Goal: Check status

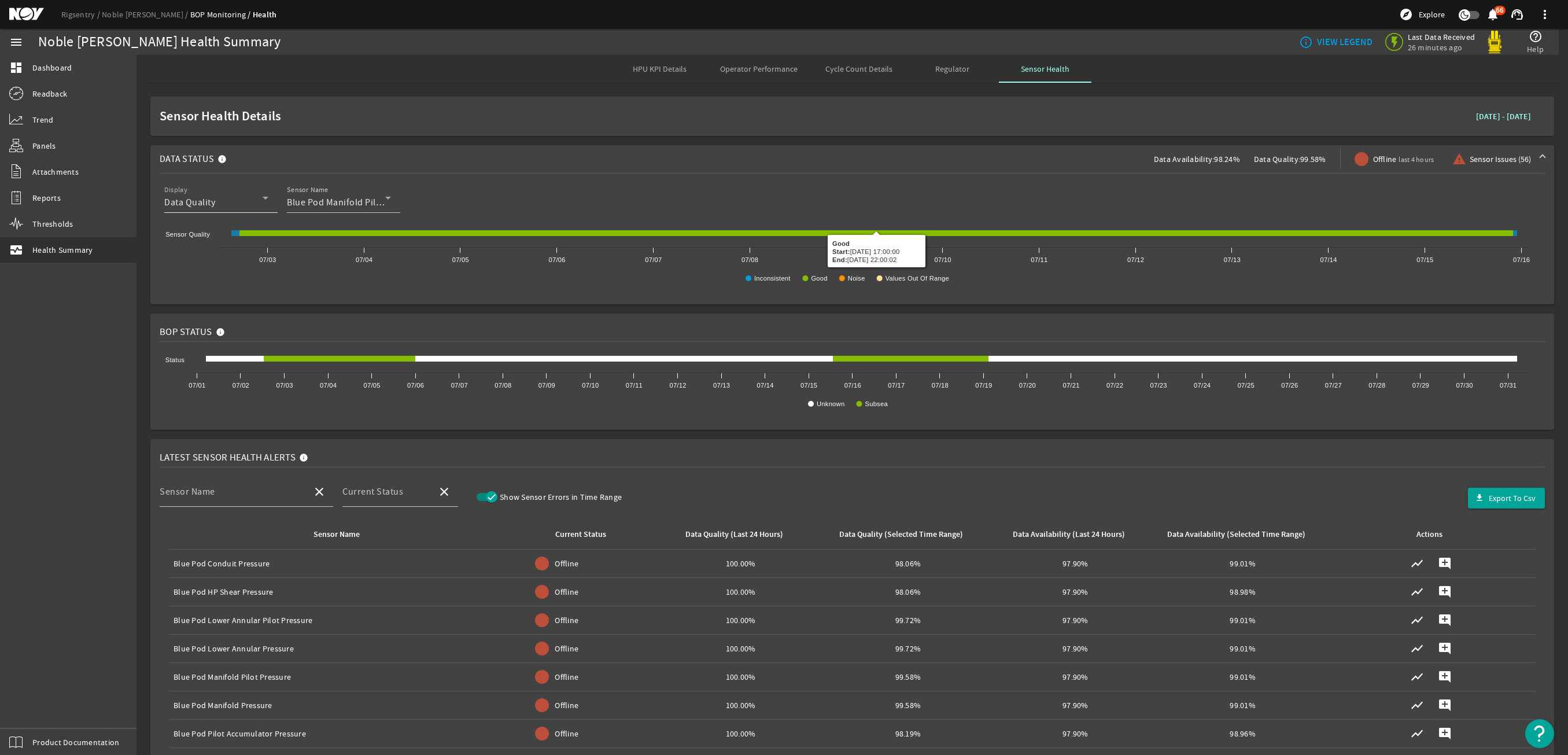
click at [205, 209] on div "Data Quality" at bounding box center [213, 203] width 99 height 14
click at [213, 224] on mat-option "Data Availability" at bounding box center [221, 232] width 113 height 28
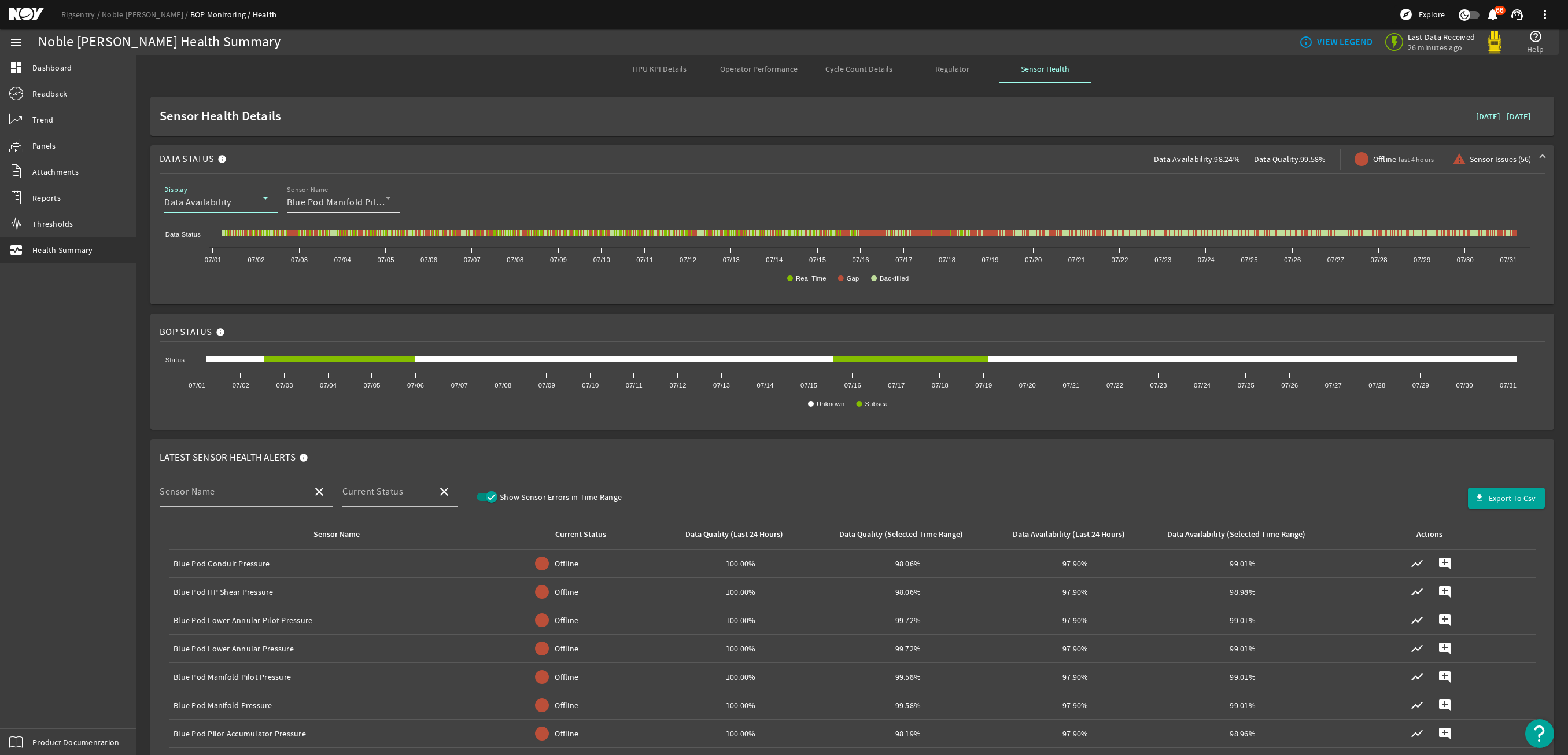
click at [332, 198] on span "Blue Pod Manifold Pilot Pressure" at bounding box center [355, 202] width 136 height 12
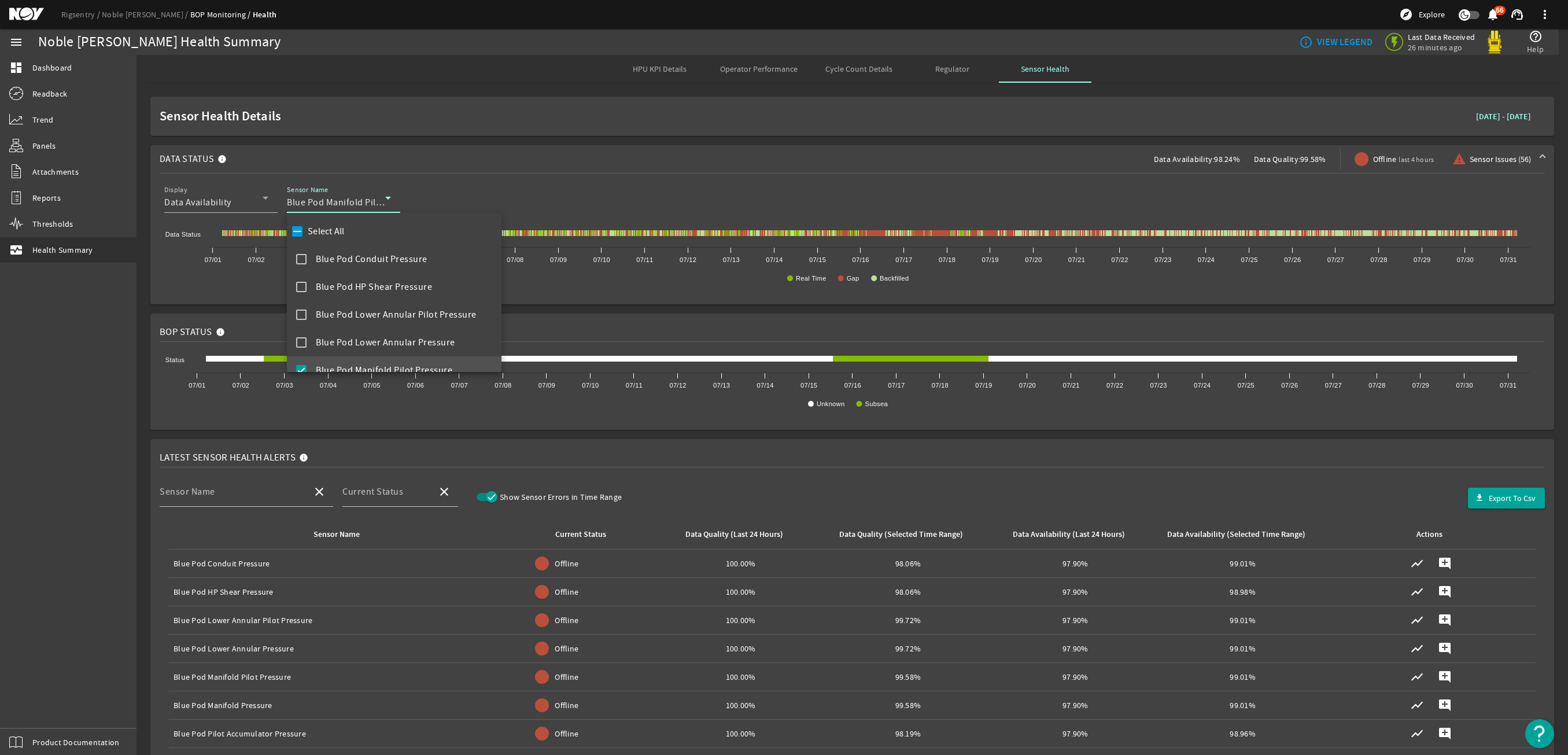
scroll to position [12, 0]
click at [335, 219] on label "Select All" at bounding box center [325, 219] width 39 height 12
click at [306, 219] on input "Select All" at bounding box center [297, 219] width 16 height 16
click at [335, 219] on label "Select All" at bounding box center [325, 221] width 39 height 12
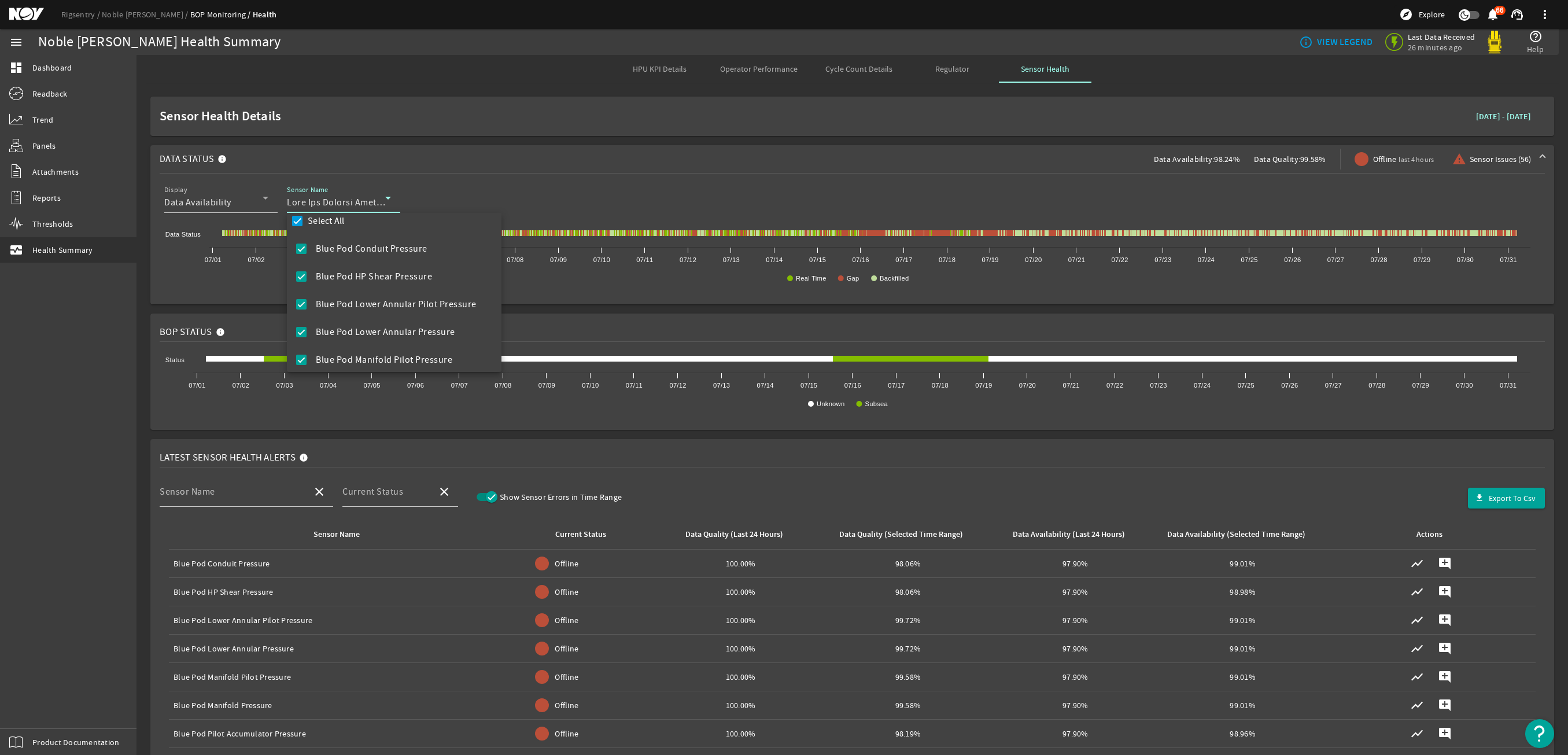
click at [306, 219] on input "Select All" at bounding box center [297, 220] width 16 height 16
click at [335, 219] on label "Select All" at bounding box center [325, 221] width 39 height 12
click at [306, 219] on input "Select All" at bounding box center [297, 220] width 16 height 16
checkbox input "true"
click at [535, 166] on div at bounding box center [784, 377] width 1568 height 755
